Goal: Information Seeking & Learning: Understand process/instructions

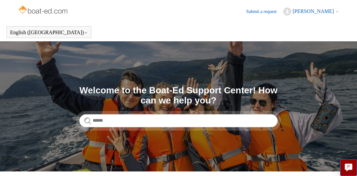
click at [309, 8] on span "[PERSON_NAME]" at bounding box center [312, 11] width 41 height 6
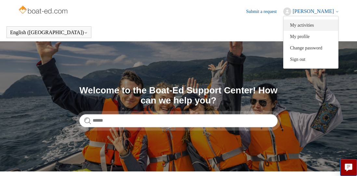
click at [309, 23] on link "My activities" at bounding box center [310, 24] width 55 height 11
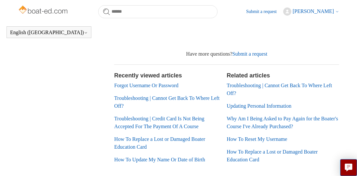
scroll to position [253, 0]
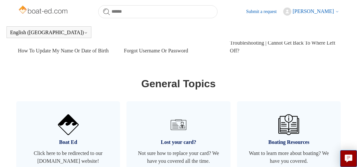
scroll to position [357, 0]
click at [311, 10] on span "[PERSON_NAME]" at bounding box center [312, 11] width 41 height 6
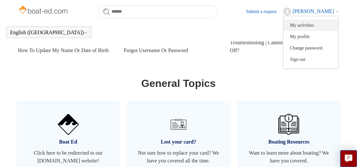
click at [310, 24] on link "My activities" at bounding box center [310, 24] width 55 height 11
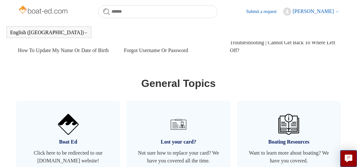
scroll to position [357, 0]
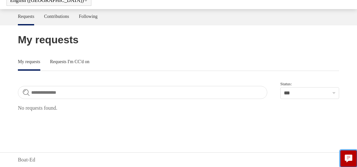
scroll to position [29, 0]
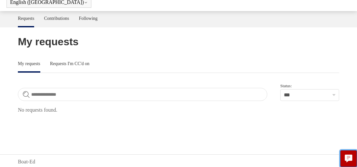
click at [341, 155] on button "Live chat" at bounding box center [348, 158] width 17 height 17
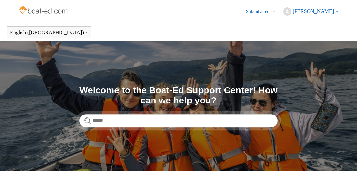
click at [240, 136] on section "Search Welcome to the Boat-Ed Support Center! How can we help you?" at bounding box center [178, 106] width 357 height 130
click at [327, 10] on span "[PERSON_NAME]" at bounding box center [312, 11] width 41 height 6
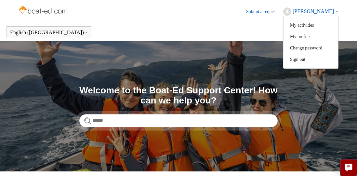
click at [317, 96] on section "Search Welcome to the Boat-Ed Support Center! How can we help you?" at bounding box center [178, 106] width 357 height 130
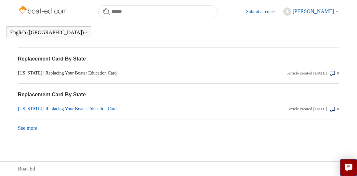
scroll to position [745, 0]
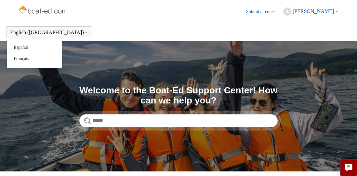
click at [20, 31] on button "English ([GEOGRAPHIC_DATA])" at bounding box center [49, 33] width 78 height 6
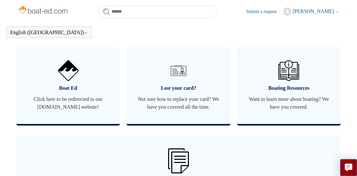
scroll to position [411, 0]
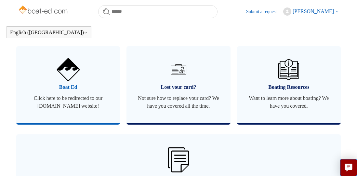
click at [63, 81] on img at bounding box center [68, 69] width 23 height 23
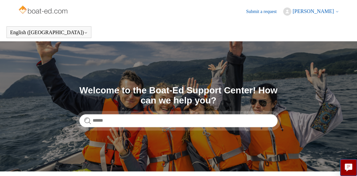
click at [309, 10] on span "[PERSON_NAME]" at bounding box center [312, 11] width 41 height 6
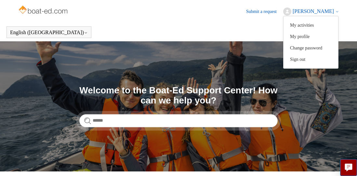
click at [309, 10] on span "[PERSON_NAME]" at bounding box center [312, 11] width 41 height 6
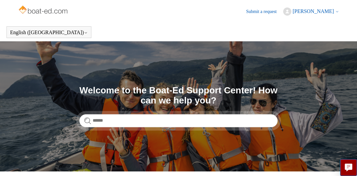
click at [309, 10] on span "[PERSON_NAME]" at bounding box center [312, 11] width 41 height 6
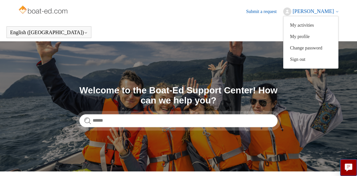
click at [308, 23] on link "My activities" at bounding box center [310, 24] width 55 height 11
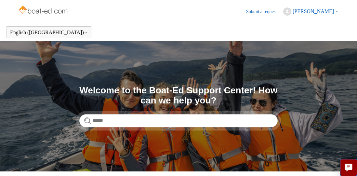
scroll to position [5, 0]
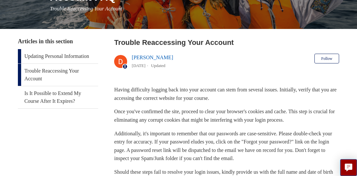
scroll to position [96, 0]
click at [41, 53] on link "Updating Personal Information" at bounding box center [58, 56] width 80 height 14
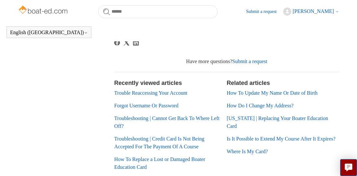
scroll to position [238, 0]
click at [124, 90] on link "Trouble Reaccessing Your Account" at bounding box center [150, 93] width 73 height 6
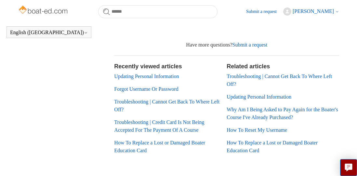
scroll to position [260, 0]
click at [236, 73] on link "Troubleshooting | Cannot Get Back To Where Left Off?" at bounding box center [278, 79] width 105 height 13
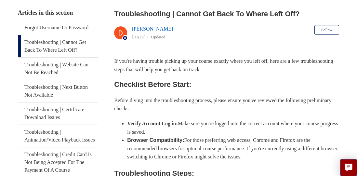
scroll to position [132, 0]
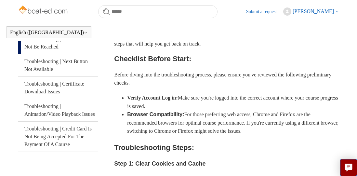
click at [50, 46] on link "Troubleshooting | Website Can Not Be Reached" at bounding box center [58, 43] width 80 height 22
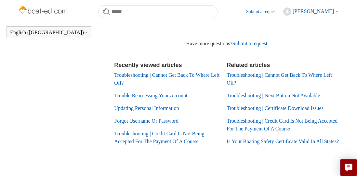
scroll to position [436, 0]
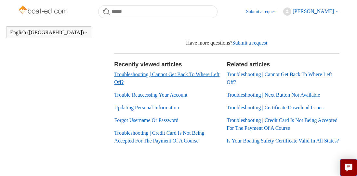
click at [124, 77] on link "Troubleshooting | Cannot Get Back To Where Left Off?" at bounding box center [166, 77] width 105 height 13
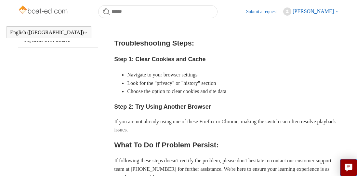
scroll to position [234, 0]
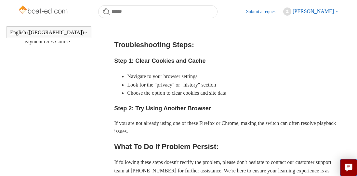
click at [139, 60] on h3 "Step 1: Clear Cookies and Cache" at bounding box center [226, 60] width 225 height 9
click at [121, 59] on h3 "Step 1: Clear Cookies and Cache" at bounding box center [226, 60] width 225 height 9
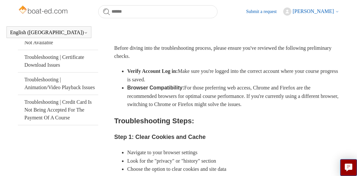
scroll to position [159, 0]
click at [134, 70] on strong "Verify Account Log in:" at bounding box center [152, 71] width 50 height 6
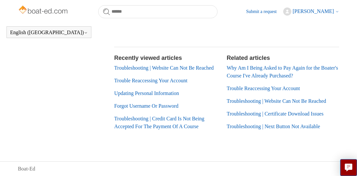
scroll to position [432, 0]
click at [125, 54] on h2 "Recently viewed articles" at bounding box center [167, 58] width 106 height 9
click at [127, 64] on li "Troubleshooting | Website Can Not Be Reached" at bounding box center [167, 68] width 106 height 8
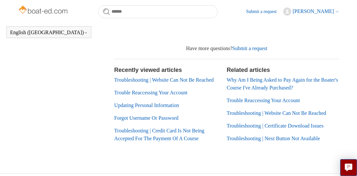
scroll to position [435, 0]
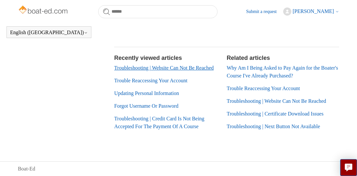
click at [122, 65] on link "Troubleshooting | Website Can Not Be Reached" at bounding box center [163, 68] width 99 height 6
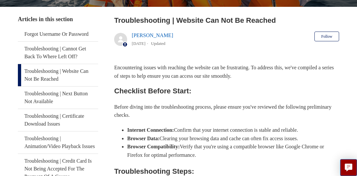
scroll to position [118, 0]
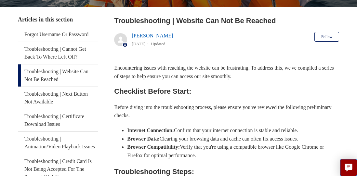
click at [46, 78] on link "Troubleshooting | Website Can Not Be Reached" at bounding box center [58, 75] width 80 height 22
